Goal: Transaction & Acquisition: Purchase product/service

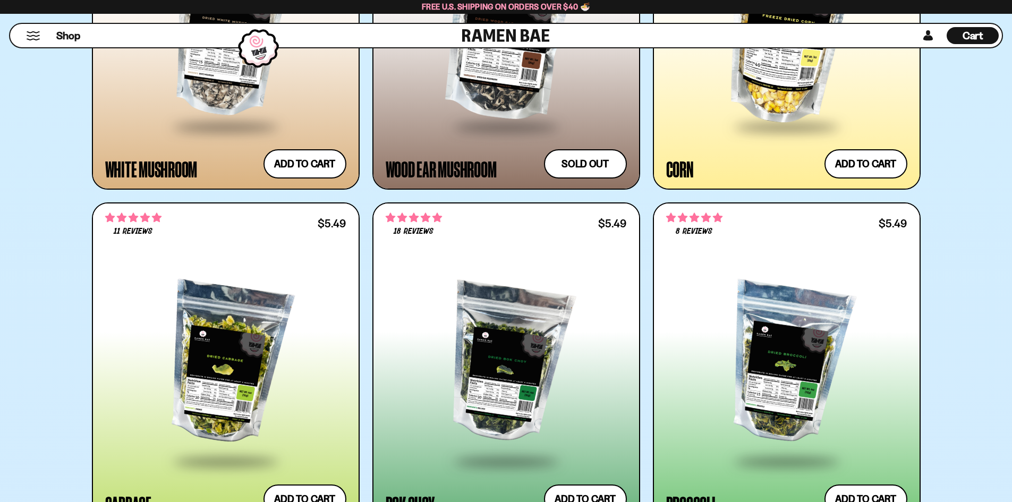
scroll to position [2810, 0]
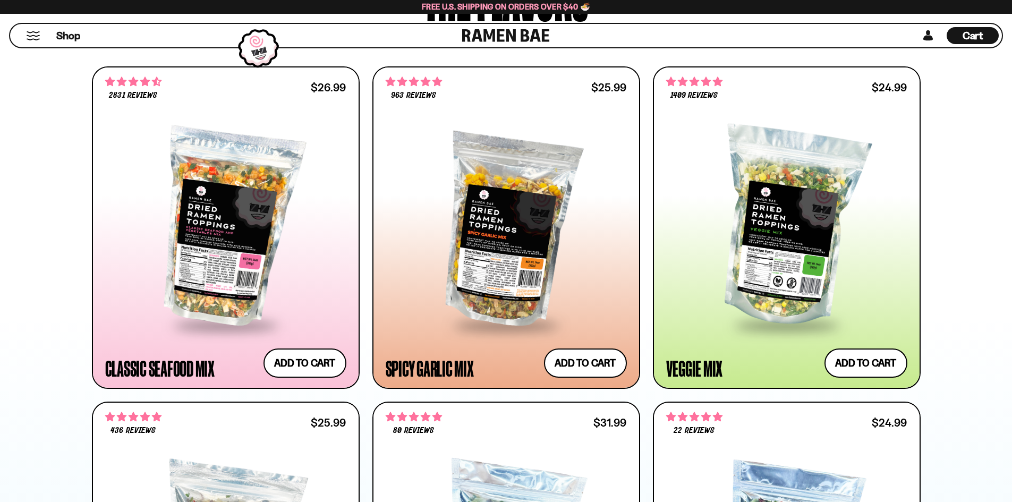
scroll to position [599, 0]
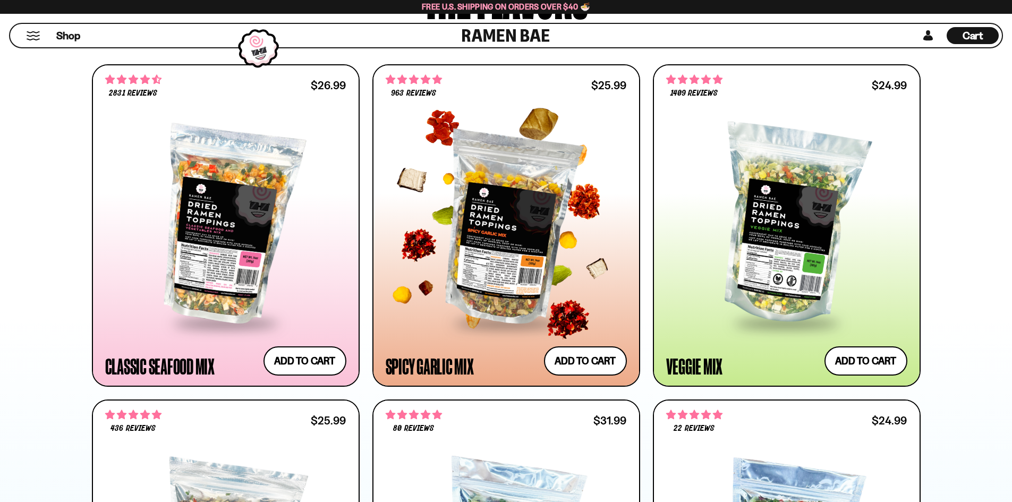
click at [516, 240] on div at bounding box center [506, 225] width 241 height 193
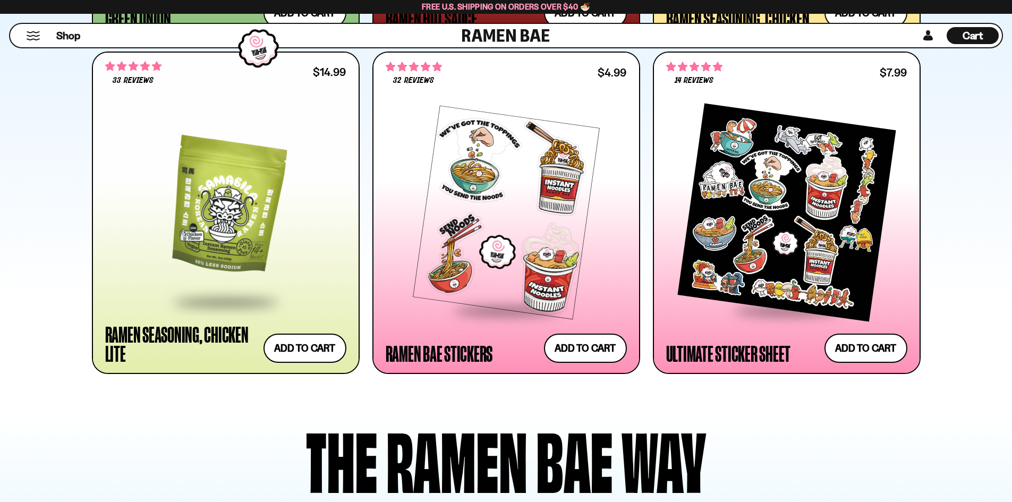
scroll to position [3962, 0]
